Goal: Task Accomplishment & Management: Manage account settings

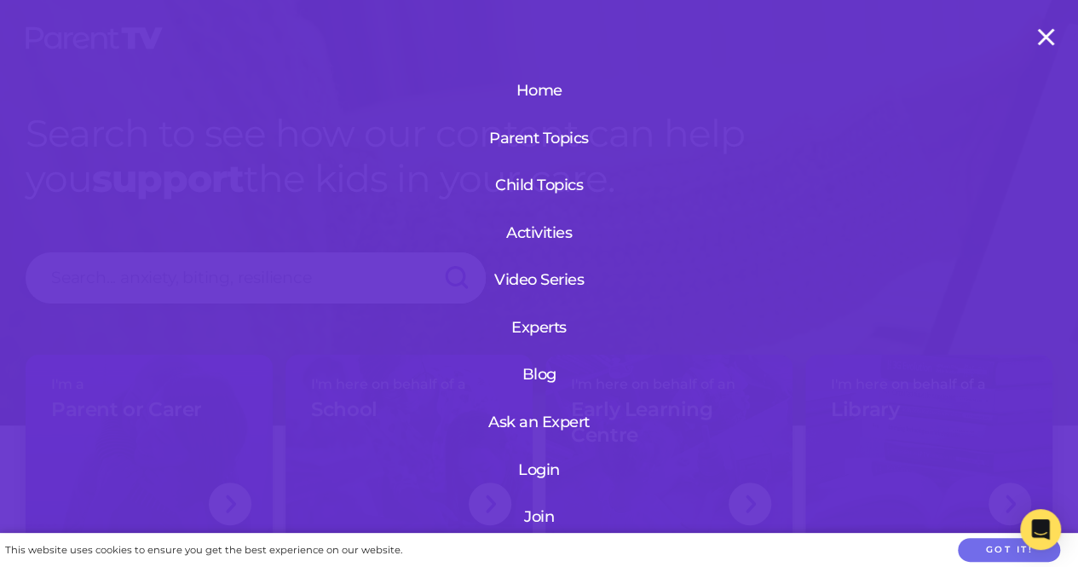
click at [526, 459] on link "Login" at bounding box center [539, 469] width 204 height 44
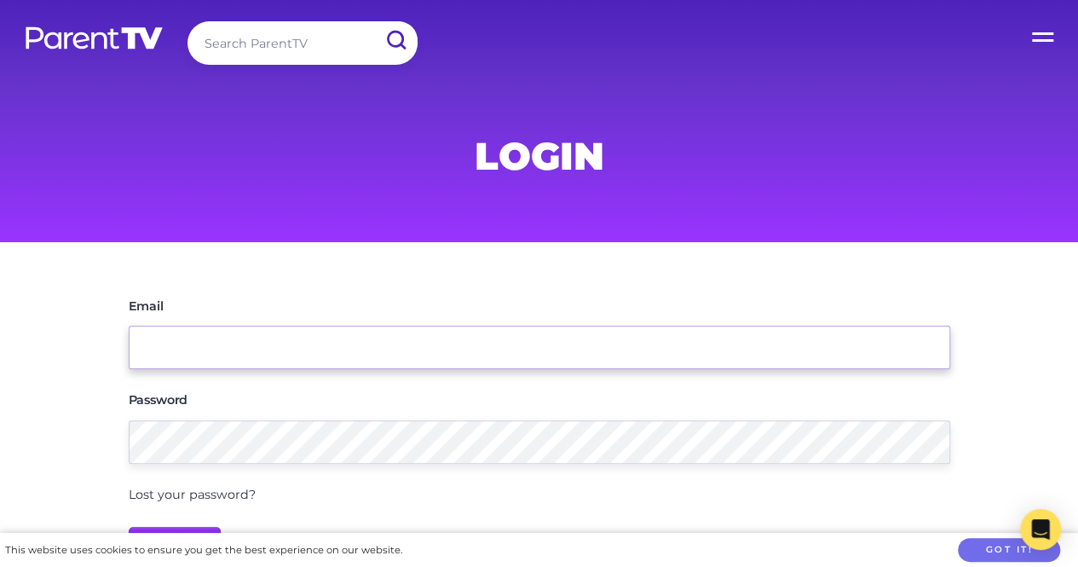
click at [383, 342] on input "Email" at bounding box center [539, 346] width 821 height 43
type input "[EMAIL_ADDRESS][DOMAIN_NAME]"
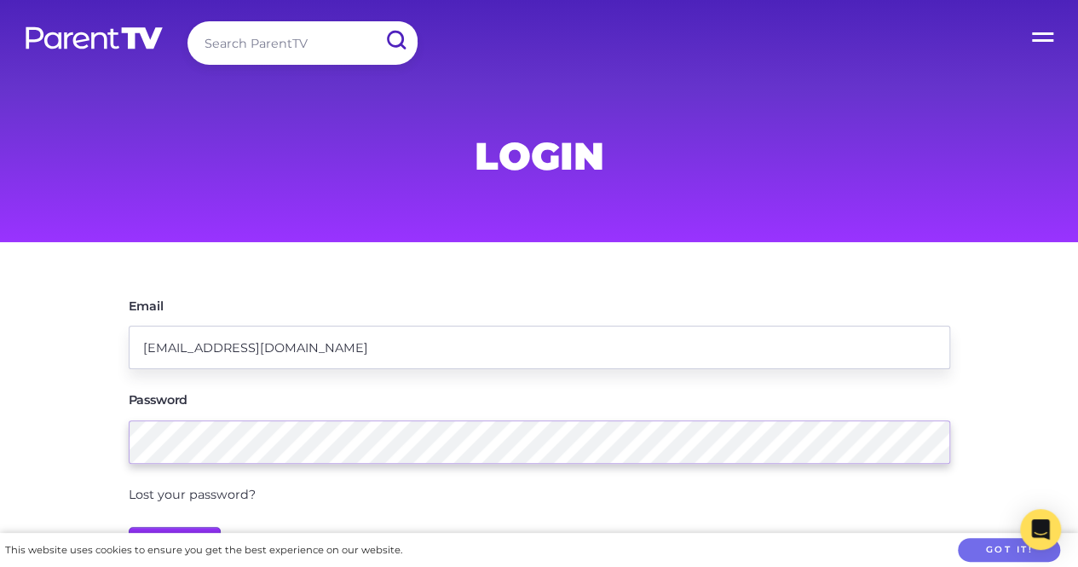
click at [129, 527] on input "Login" at bounding box center [175, 547] width 93 height 41
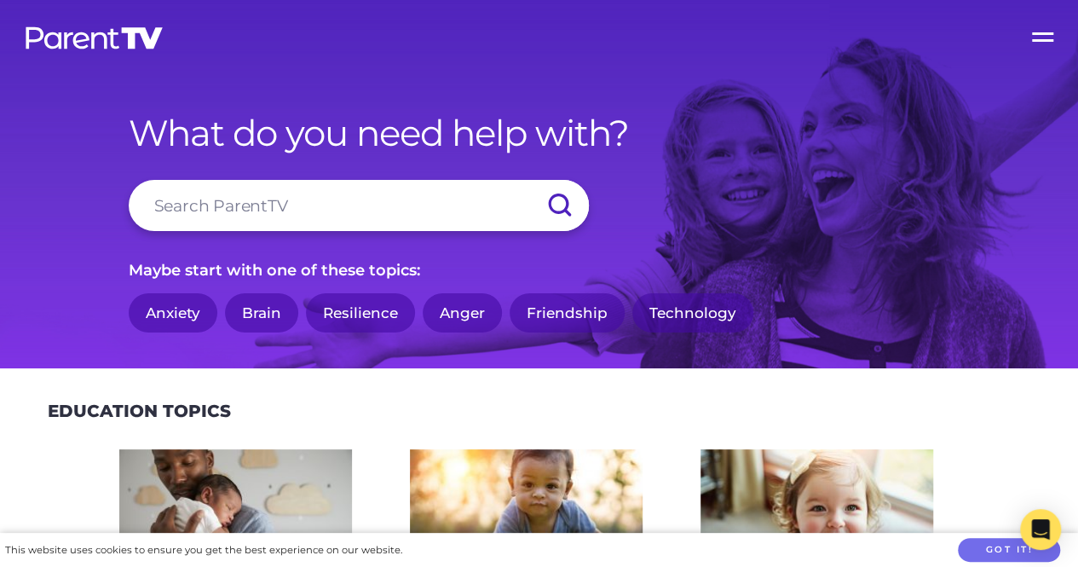
click at [1039, 30] on label "Open Menu" at bounding box center [1044, 34] width 68 height 68
click at [0, 0] on input "Open Menu" at bounding box center [0, 0] width 0 height 0
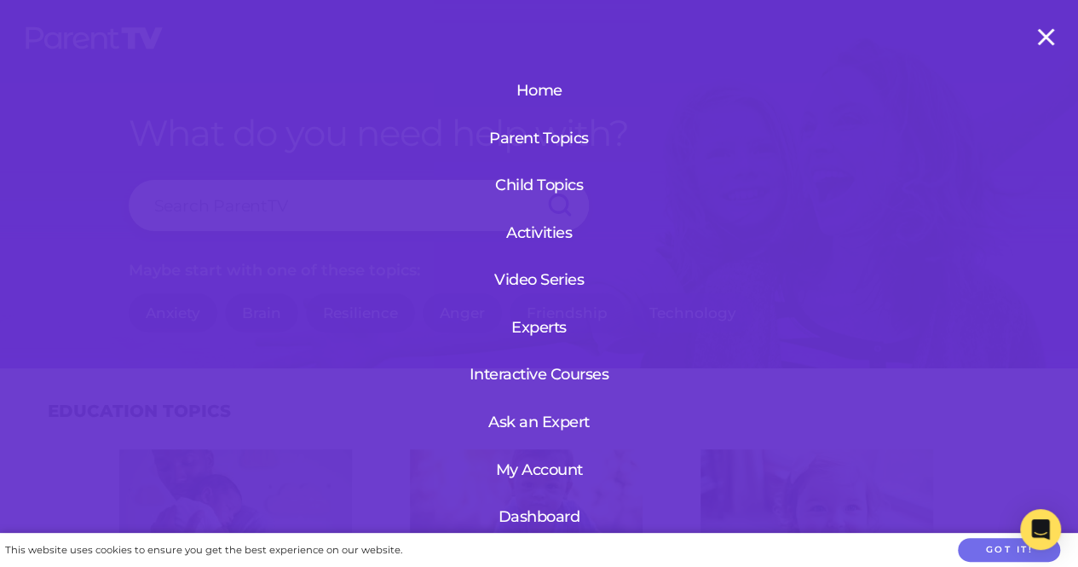
click at [535, 517] on link "Dashboard" at bounding box center [539, 516] width 104 height 44
